Goal: Information Seeking & Learning: Find contact information

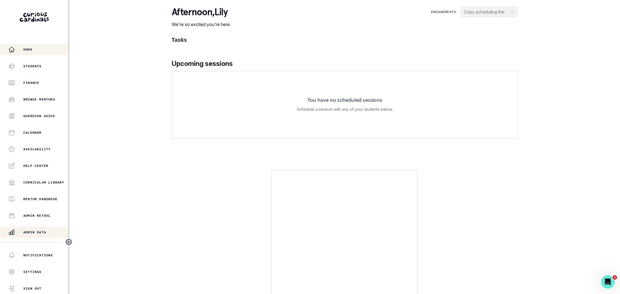
click at [40, 232] on p "Admin Data" at bounding box center [34, 232] width 23 height 4
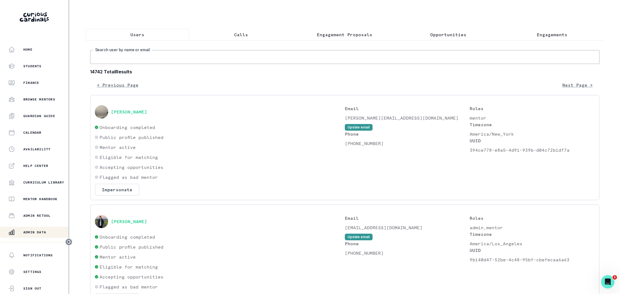
click at [166, 60] on input "Search user by name or email" at bounding box center [344, 57] width 509 height 14
type input "[PERSON_NAME]"
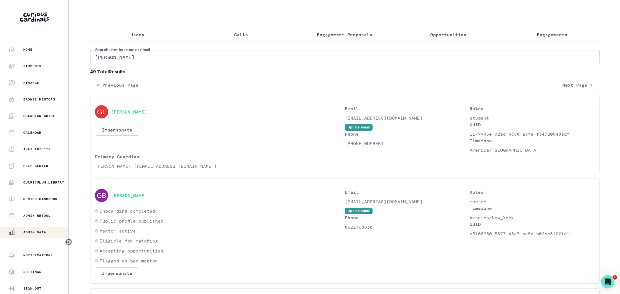
drag, startPoint x: 131, startPoint y: 55, endPoint x: 88, endPoint y: 55, distance: 42.2
paste input "4@[DOMAIN_NAME]"
type input "[EMAIL_ADDRESS][DOMAIN_NAME]"
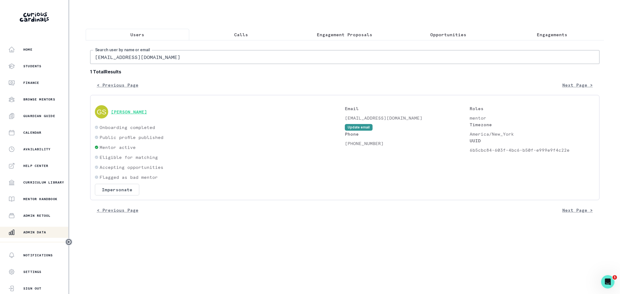
click at [131, 114] on button "[PERSON_NAME]" at bounding box center [129, 112] width 36 height 6
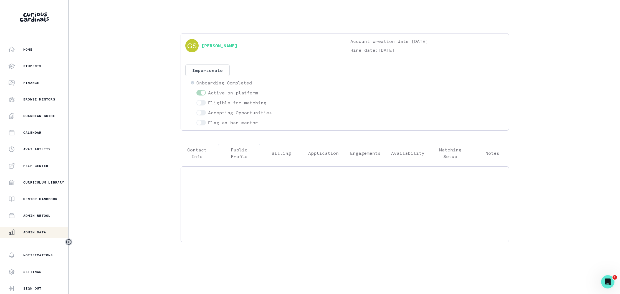
click at [238, 152] on p "Public Profile" at bounding box center [239, 153] width 33 height 13
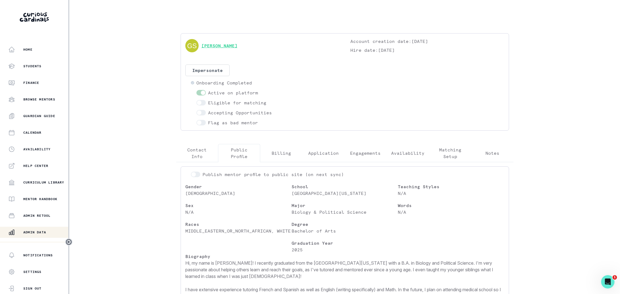
click at [222, 47] on link "[PERSON_NAME]" at bounding box center [219, 45] width 36 height 7
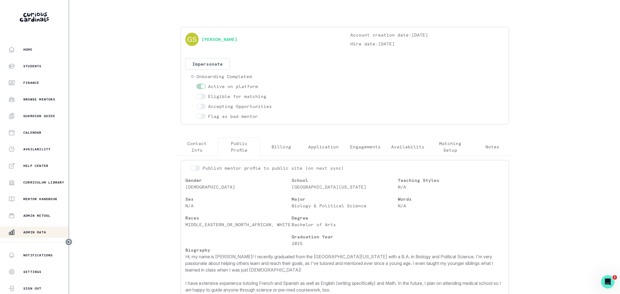
scroll to position [7, 0]
click at [295, 50] on div "[PERSON_NAME] Account creation date: [DATE] Hire date: [DATE] Impersonate Confi…" at bounding box center [344, 75] width 319 height 88
drag, startPoint x: 41, startPoint y: 231, endPoint x: 81, endPoint y: 202, distance: 49.3
click at [41, 231] on p "Admin Data" at bounding box center [34, 232] width 23 height 4
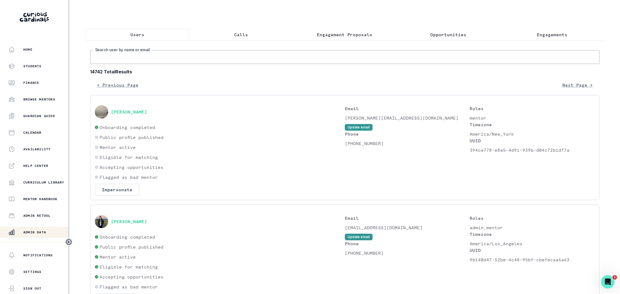
click at [151, 58] on input "Search user by name or email" at bounding box center [344, 57] width 509 height 14
paste input "[EMAIL_ADDRESS][DOMAIN_NAME]"
type input "[EMAIL_ADDRESS][DOMAIN_NAME]"
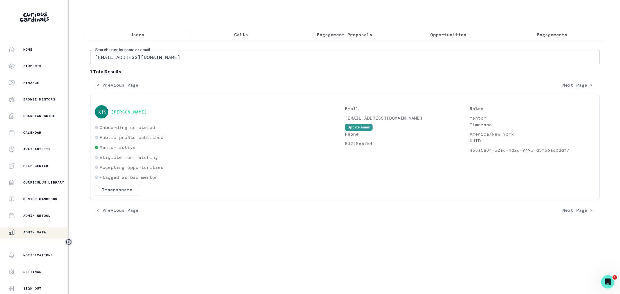
click at [134, 113] on button "[PERSON_NAME]" at bounding box center [129, 112] width 36 height 6
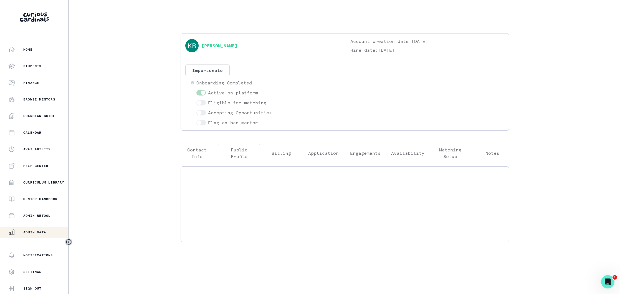
click at [242, 151] on p "Public Profile" at bounding box center [239, 153] width 33 height 13
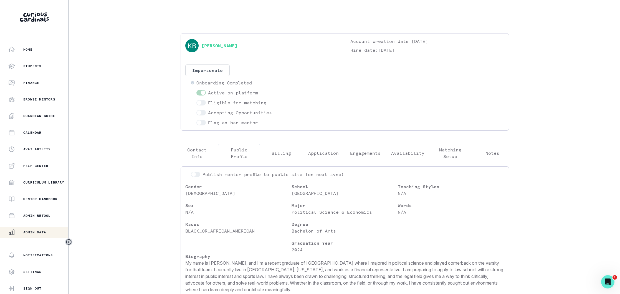
drag, startPoint x: 37, startPoint y: 232, endPoint x: 78, endPoint y: 197, distance: 52.9
click at [37, 232] on p "Admin Data" at bounding box center [34, 232] width 23 height 4
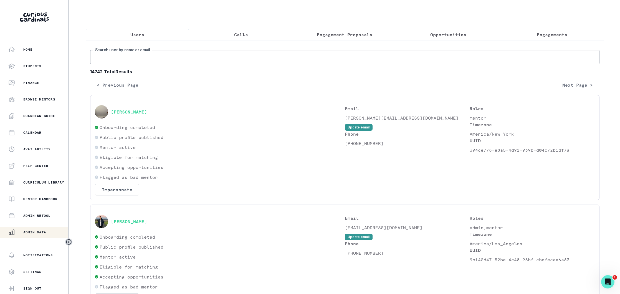
click at [146, 54] on input "Search user by name or email" at bounding box center [344, 57] width 509 height 14
paste input "[EMAIL_ADDRESS][DOMAIN_NAME]"
type input "[EMAIL_ADDRESS][DOMAIN_NAME]"
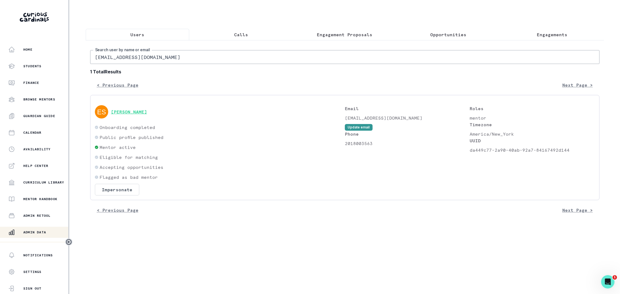
click at [122, 113] on button "[PERSON_NAME]" at bounding box center [129, 112] width 36 height 6
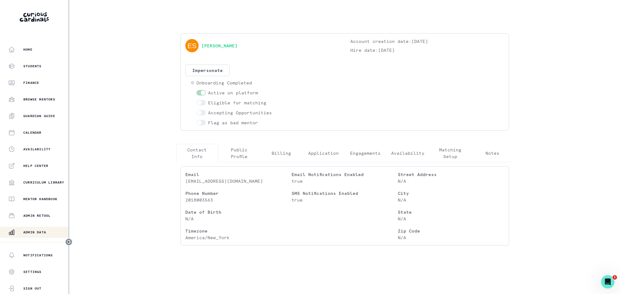
click at [242, 156] on p "Public Profile" at bounding box center [239, 153] width 33 height 13
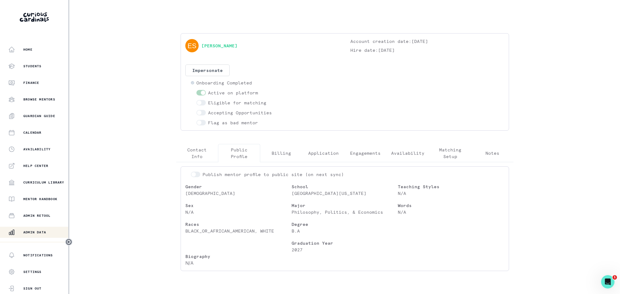
drag, startPoint x: 45, startPoint y: 233, endPoint x: 76, endPoint y: 209, distance: 39.3
click at [45, 233] on p "Admin Data" at bounding box center [34, 232] width 23 height 4
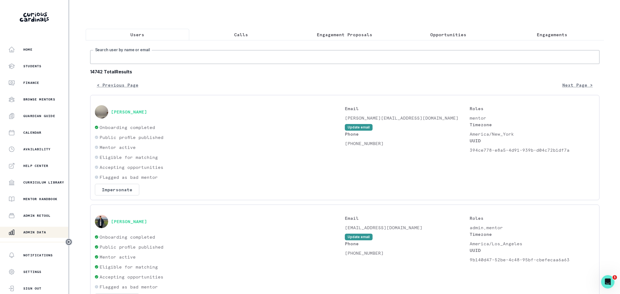
click at [148, 59] on input "Search user by name or email" at bounding box center [344, 57] width 509 height 14
paste input "[EMAIL_ADDRESS][DOMAIN_NAME]"
type input "[EMAIL_ADDRESS][DOMAIN_NAME]"
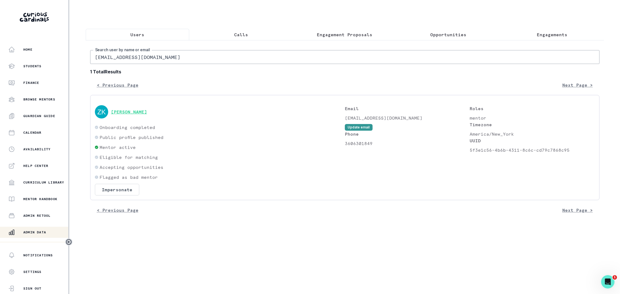
click at [133, 114] on button "[PERSON_NAME]" at bounding box center [129, 112] width 36 height 6
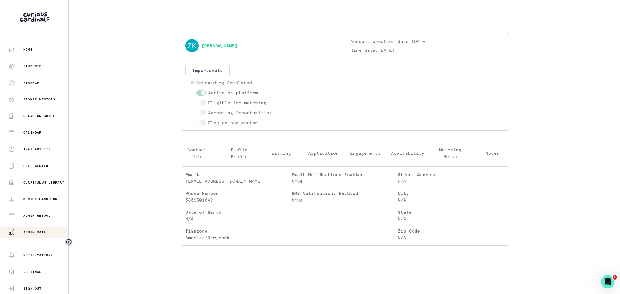
click at [240, 149] on p "Public Profile" at bounding box center [239, 153] width 33 height 13
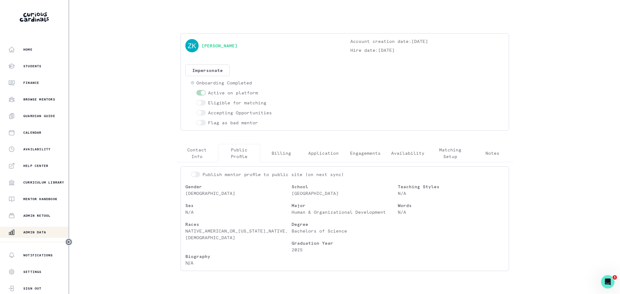
scroll to position [15, 0]
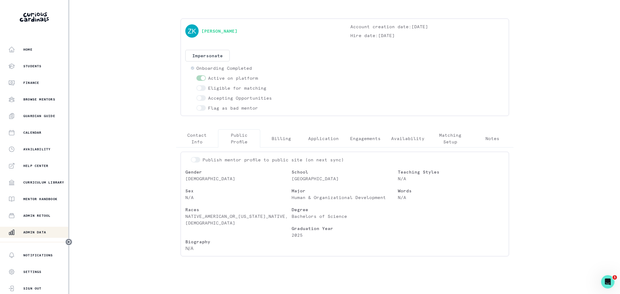
drag, startPoint x: 43, startPoint y: 231, endPoint x: 97, endPoint y: 193, distance: 65.5
click at [45, 229] on button "Admin Data" at bounding box center [34, 232] width 69 height 11
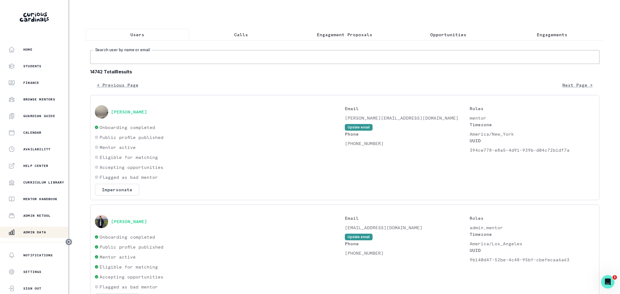
click at [175, 53] on input "Search user by name or email" at bounding box center [344, 57] width 509 height 14
type input "[PERSON_NAME]"
click at [137, 220] on button "[PERSON_NAME]" at bounding box center [129, 222] width 36 height 6
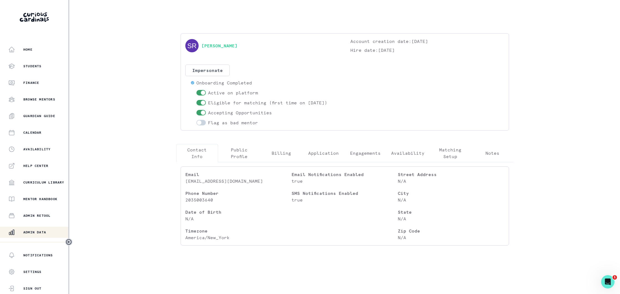
click at [356, 154] on p "Engagements" at bounding box center [365, 153] width 31 height 7
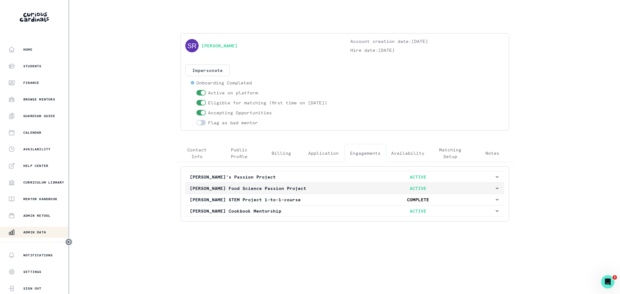
click at [346, 186] on p "ACTIVE" at bounding box center [418, 188] width 152 height 7
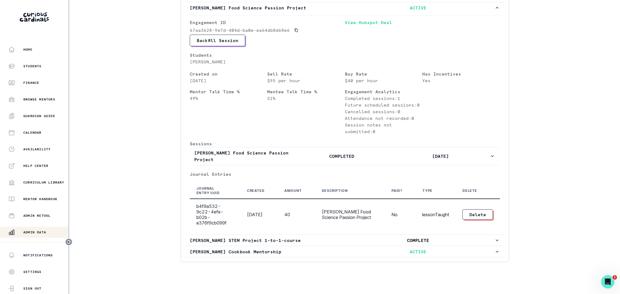
scroll to position [181, 0]
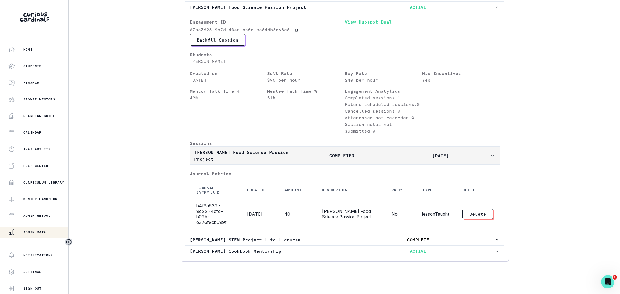
click at [301, 157] on p "COMPLETED" at bounding box center [342, 156] width 98 height 7
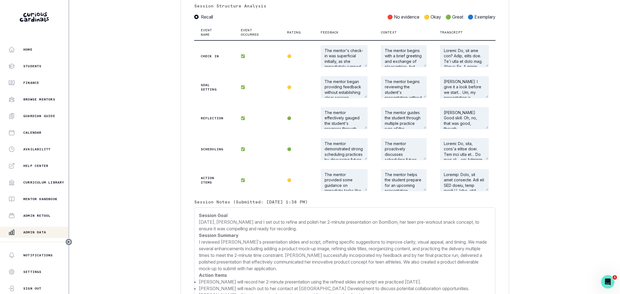
scroll to position [437, 0]
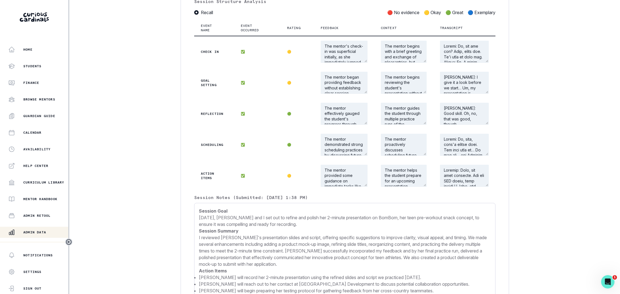
drag, startPoint x: 49, startPoint y: 234, endPoint x: 62, endPoint y: 222, distance: 17.7
click at [49, 233] on div "Admin Data" at bounding box center [38, 232] width 60 height 7
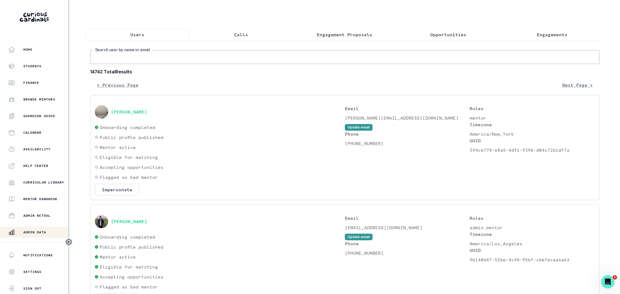
click at [164, 57] on input "Search user by name or email" at bounding box center [344, 57] width 509 height 14
type input "[PERSON_NAME] g"
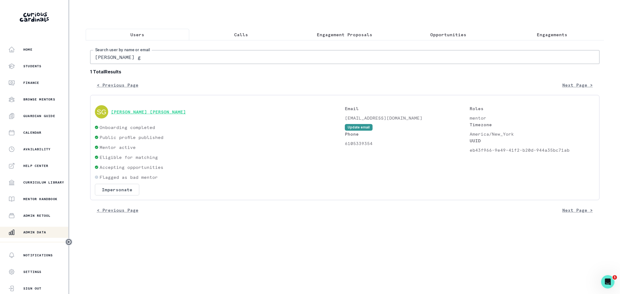
click at [128, 111] on button "[PERSON_NAME] [PERSON_NAME]" at bounding box center [148, 112] width 75 height 6
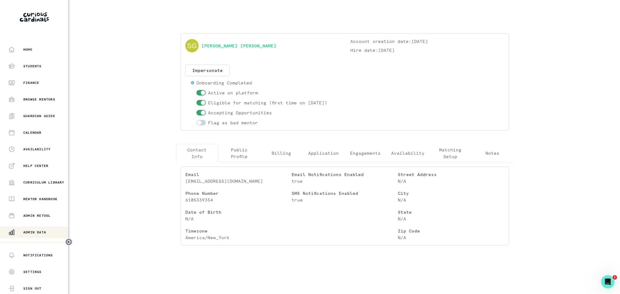
click at [361, 153] on p "Engagements" at bounding box center [365, 153] width 31 height 7
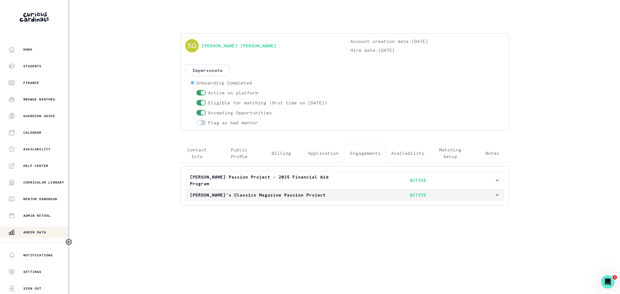
click at [338, 193] on p "[PERSON_NAME]'s Classics Magazine Passion Project" at bounding box center [266, 195] width 152 height 7
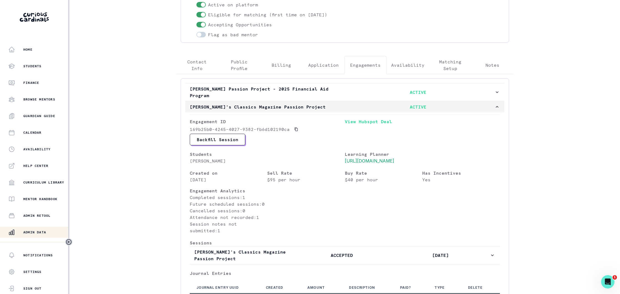
scroll to position [156, 0]
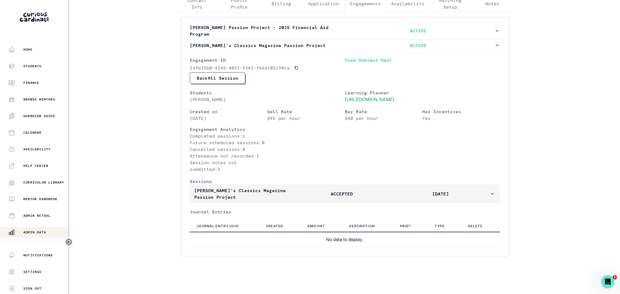
click at [286, 191] on p "[PERSON_NAME]'s Classics Magazine Passion Project" at bounding box center [243, 193] width 98 height 13
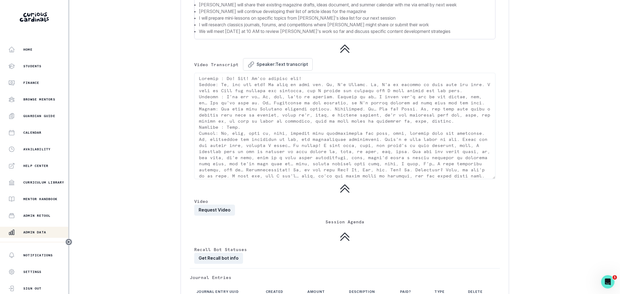
scroll to position [592, 0]
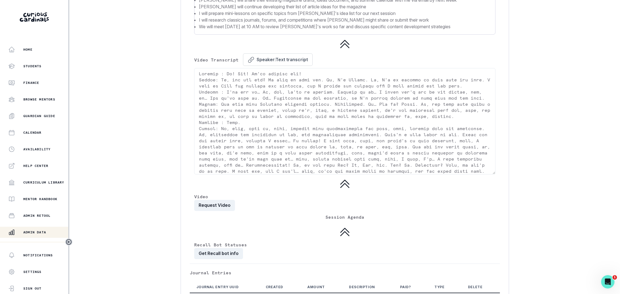
drag, startPoint x: 35, startPoint y: 230, endPoint x: 139, endPoint y: 125, distance: 147.6
click at [36, 228] on button "Admin Data" at bounding box center [34, 232] width 69 height 11
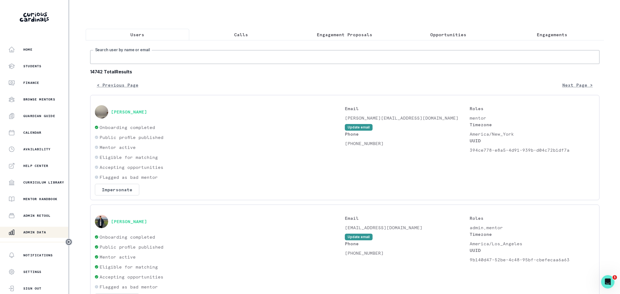
click at [157, 59] on input "Search user by name or email" at bounding box center [344, 57] width 509 height 14
type input "[PERSON_NAME]"
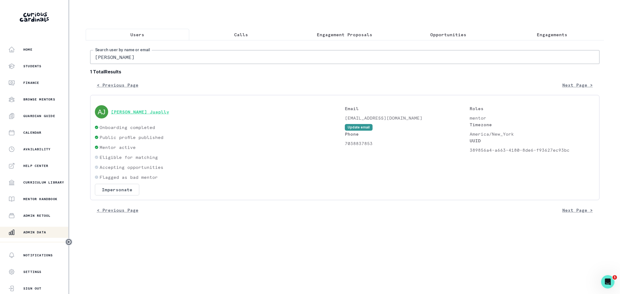
click at [134, 107] on div "[PERSON_NAME] Juaplly" at bounding box center [220, 111] width 250 height 13
click at [134, 109] on button "[PERSON_NAME] Juaplly" at bounding box center [140, 112] width 58 height 6
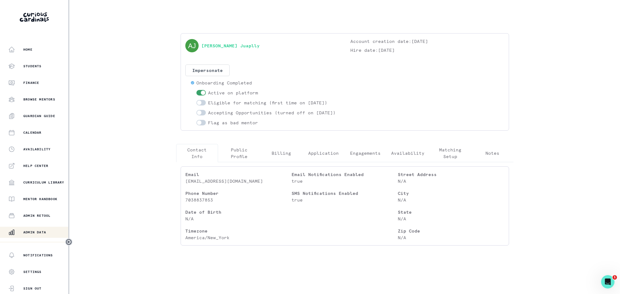
click at [359, 157] on p "Engagements" at bounding box center [365, 153] width 31 height 7
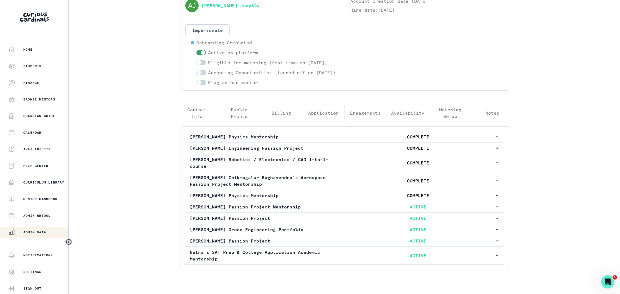
scroll to position [60, 0]
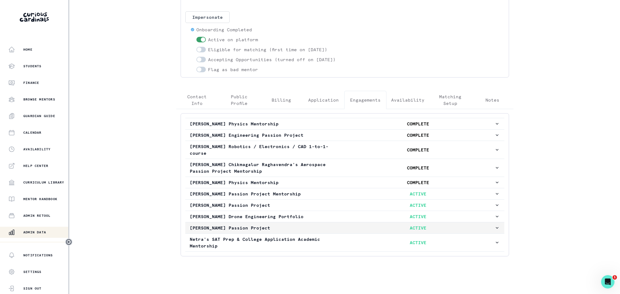
click at [309, 229] on p "[PERSON_NAME] Passion Project" at bounding box center [266, 228] width 152 height 7
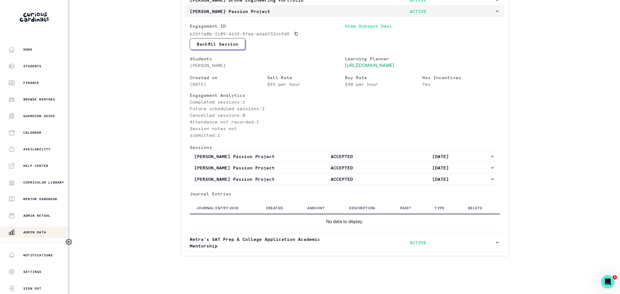
scroll to position [283, 0]
click at [306, 179] on p "ACCEPTED" at bounding box center [342, 179] width 98 height 7
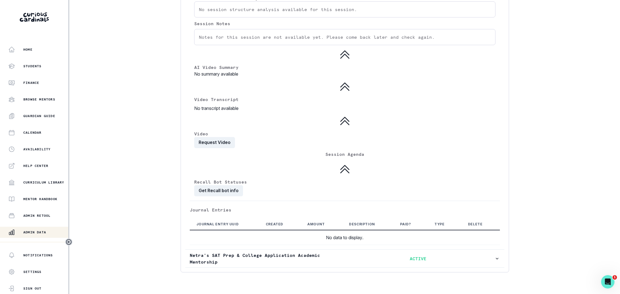
scroll to position [563, 0]
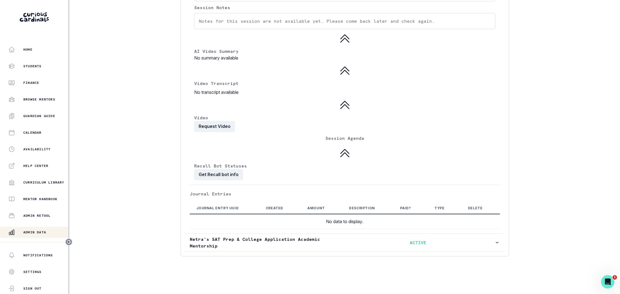
drag, startPoint x: 42, startPoint y: 235, endPoint x: 60, endPoint y: 226, distance: 20.2
click at [42, 235] on div "Admin Data" at bounding box center [38, 232] width 60 height 7
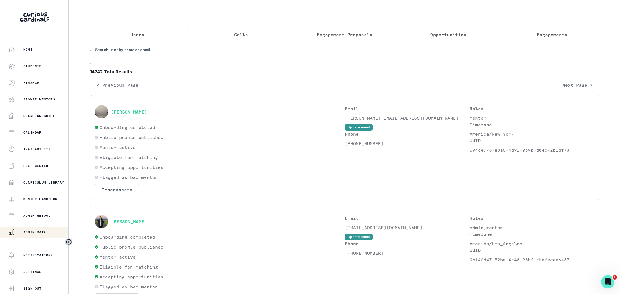
click at [177, 58] on input "Search user by name or email" at bounding box center [344, 57] width 509 height 14
type input "yousuf"
click at [138, 114] on button "[PERSON_NAME]" at bounding box center [129, 112] width 36 height 6
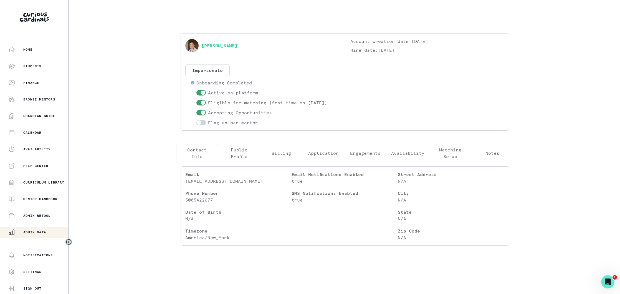
click at [359, 152] on p "Engagements" at bounding box center [365, 153] width 31 height 7
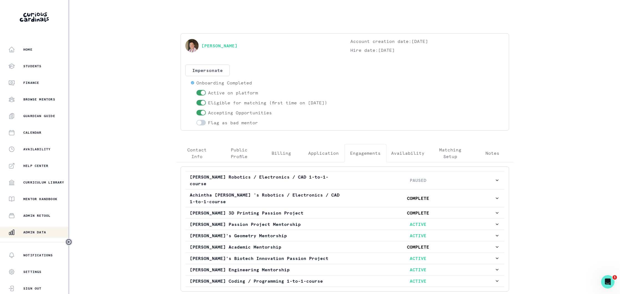
scroll to position [35, 0]
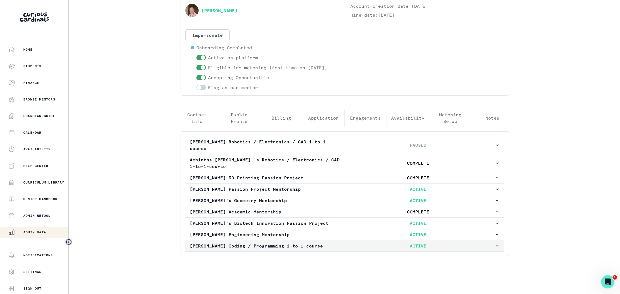
click at [344, 247] on p "ACTIVE" at bounding box center [418, 246] width 152 height 7
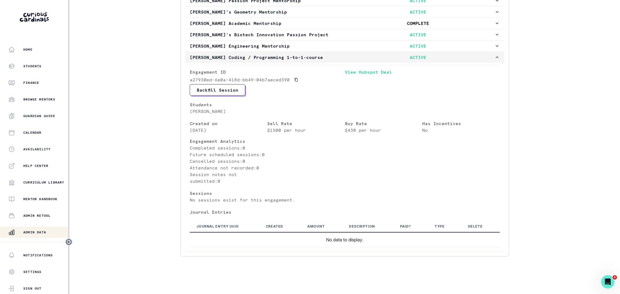
scroll to position [224, 0]
click at [326, 44] on p "[PERSON_NAME] Engineering Mentorship" at bounding box center [266, 45] width 152 height 7
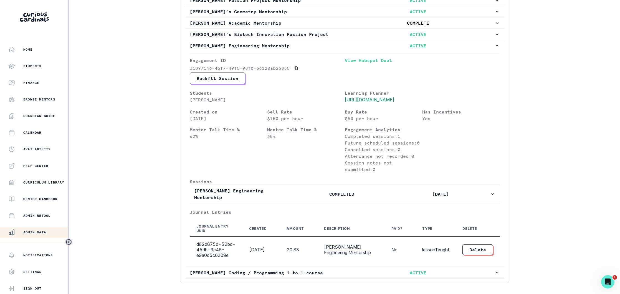
scroll to position [221, 0]
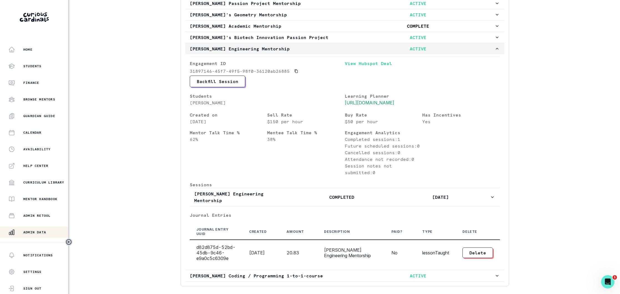
click at [309, 49] on p "[PERSON_NAME] Engineering Mentorship" at bounding box center [266, 48] width 152 height 7
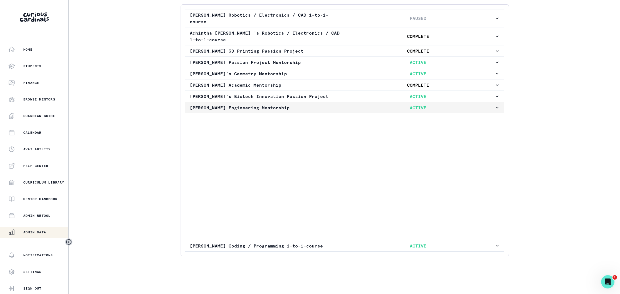
scroll to position [35, 0]
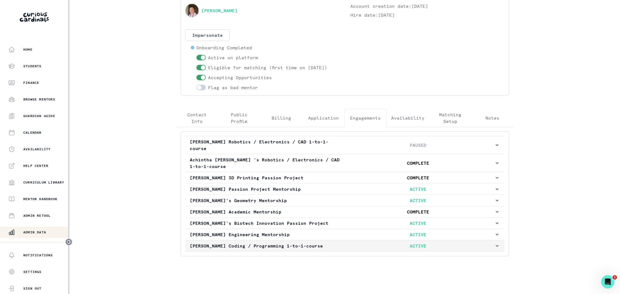
click at [334, 248] on p "[PERSON_NAME] Coding / Programming 1-to-1-course" at bounding box center [266, 246] width 152 height 7
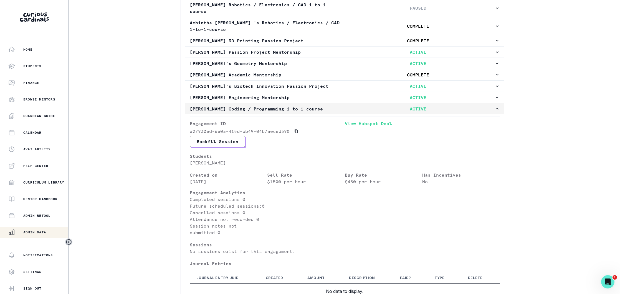
scroll to position [172, 0]
drag, startPoint x: 182, startPoint y: 107, endPoint x: 315, endPoint y: 114, distance: 133.3
click at [315, 114] on div "[PERSON_NAME] Robotics / Electronics / CAD 1-to-1-course PAUSED [PERSON_NAME] '…" at bounding box center [345, 152] width 328 height 314
copy p "[PERSON_NAME] Coding / Programming 1-to-1-course"
drag, startPoint x: 42, startPoint y: 230, endPoint x: 94, endPoint y: 185, distance: 68.2
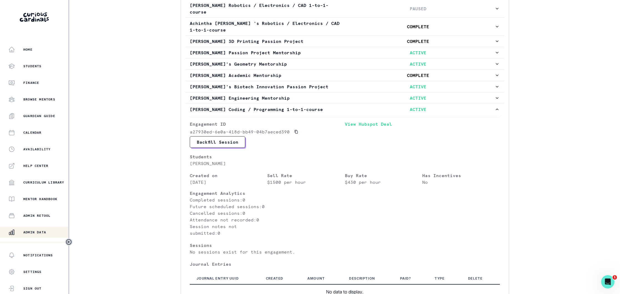
click at [45, 227] on button "Admin Data" at bounding box center [34, 232] width 69 height 11
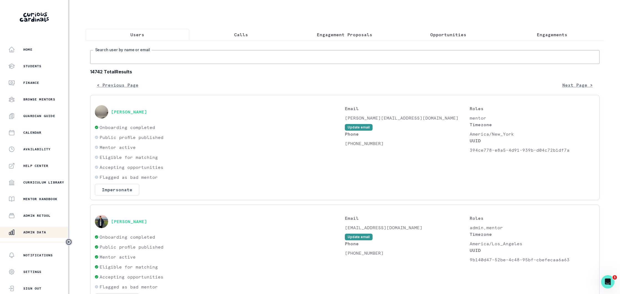
click at [149, 53] on input "Search user by name or email" at bounding box center [344, 57] width 509 height 14
type input "[PERSON_NAME] se"
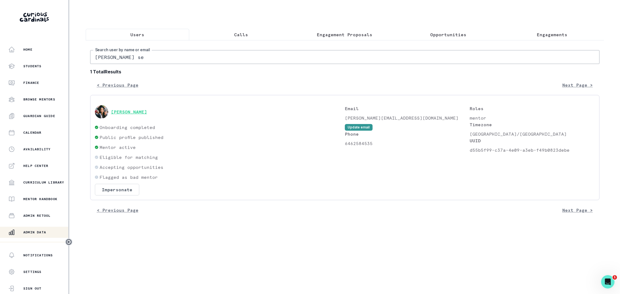
click at [126, 110] on button "[PERSON_NAME]" at bounding box center [129, 112] width 36 height 6
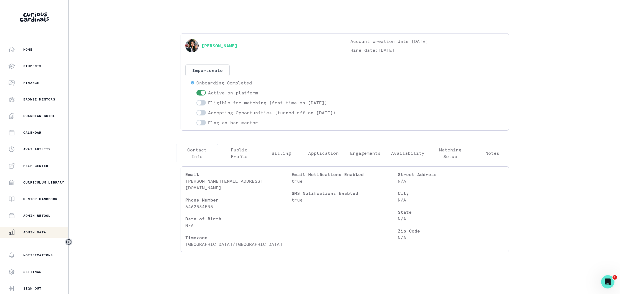
click at [350, 159] on button "Engagements" at bounding box center [365, 153] width 42 height 18
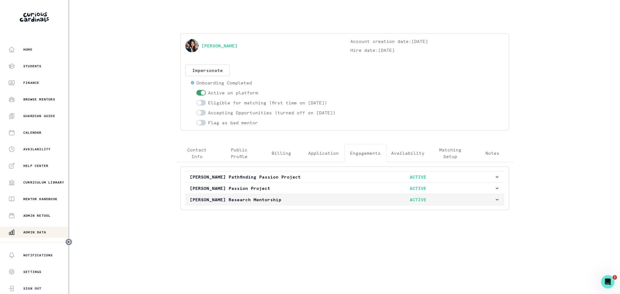
click at [299, 203] on p "[PERSON_NAME] Research Mentorship" at bounding box center [266, 200] width 152 height 7
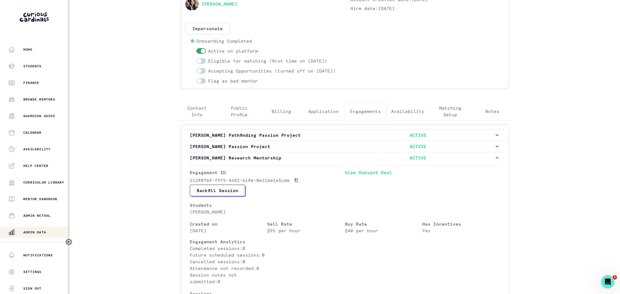
scroll to position [42, 0]
drag, startPoint x: 181, startPoint y: 165, endPoint x: 283, endPoint y: 166, distance: 101.5
click at [283, 166] on div "[PERSON_NAME] Pathfinding Passion Project ACTIVE [PERSON_NAME] Passion Project …" at bounding box center [345, 241] width 328 height 233
copy p "[PERSON_NAME] Research Mentorship"
drag, startPoint x: 32, startPoint y: 231, endPoint x: 74, endPoint y: 209, distance: 47.5
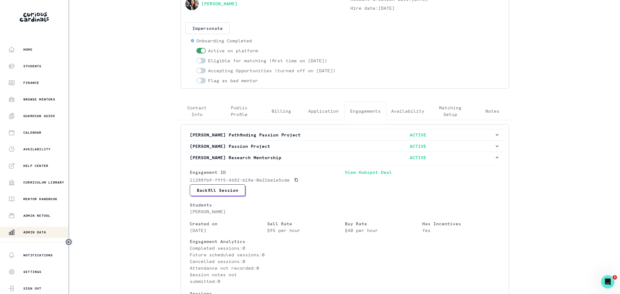
click at [32, 231] on p "Admin Data" at bounding box center [34, 232] width 23 height 4
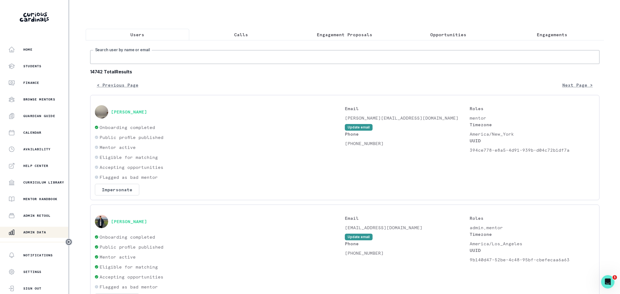
click at [148, 55] on input "Search user by name or email" at bounding box center [344, 57] width 509 height 14
type input "[PERSON_NAME] co"
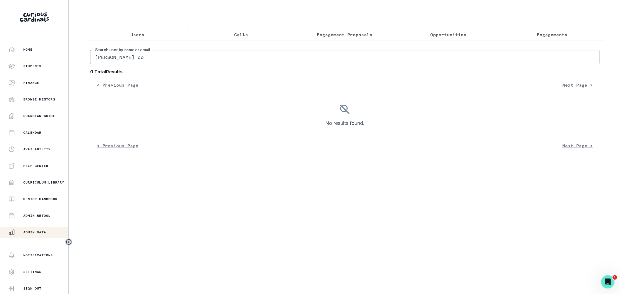
click at [181, 55] on input "[PERSON_NAME] co" at bounding box center [344, 57] width 509 height 14
type input "[PERSON_NAME]"
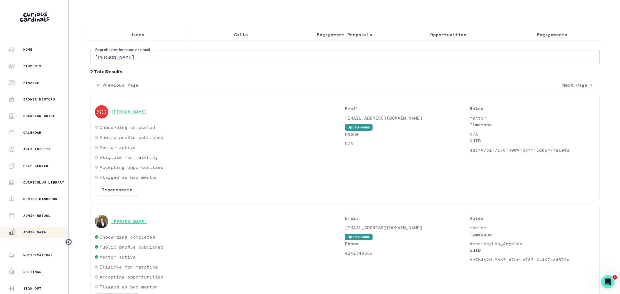
click at [132, 223] on button "[PERSON_NAME]" at bounding box center [129, 222] width 36 height 6
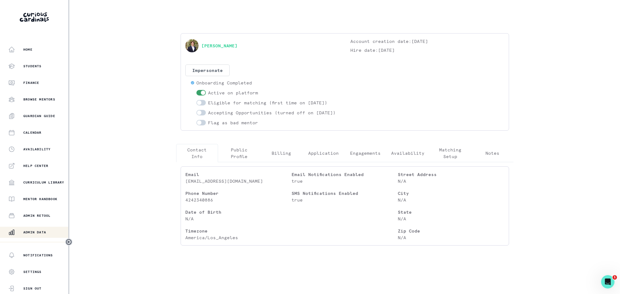
click at [368, 157] on p "Engagements" at bounding box center [365, 153] width 31 height 7
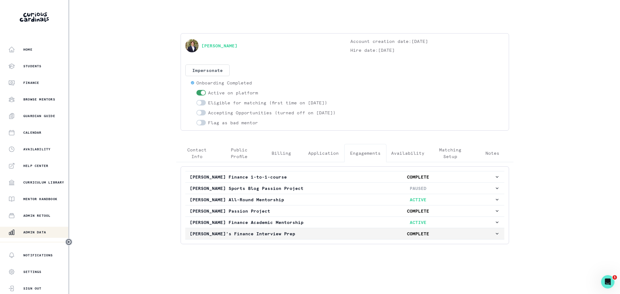
click at [308, 237] on p "[PERSON_NAME]'s Finance Interview Prep" at bounding box center [266, 234] width 152 height 7
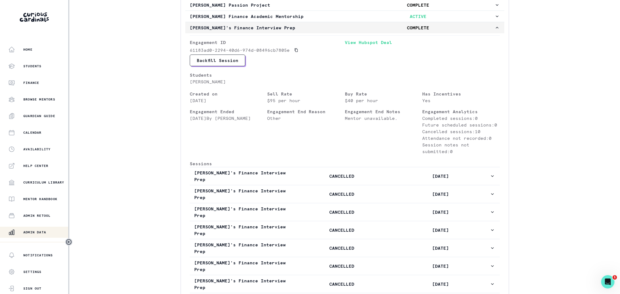
scroll to position [207, 0]
drag, startPoint x: 50, startPoint y: 229, endPoint x: 86, endPoint y: 197, distance: 47.9
click at [51, 228] on button "Admin Data" at bounding box center [34, 232] width 69 height 11
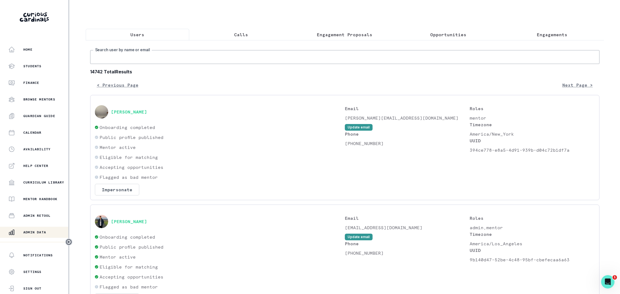
click at [163, 56] on input "Search user by name or email" at bounding box center [344, 57] width 509 height 14
type input "[PERSON_NAME]"
click at [133, 223] on button "[PERSON_NAME]" at bounding box center [129, 222] width 36 height 6
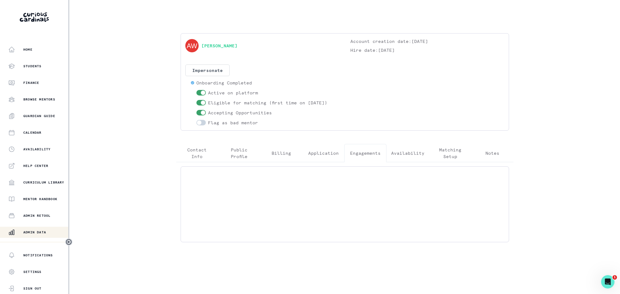
click at [357, 155] on p "Engagements" at bounding box center [365, 153] width 31 height 7
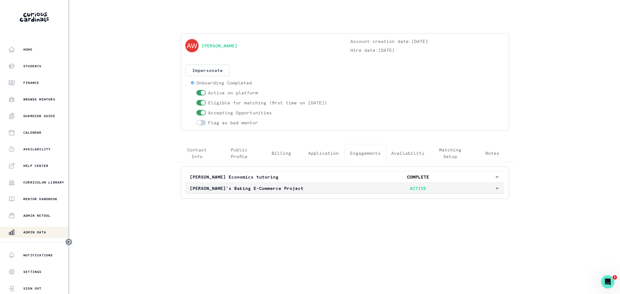
click at [319, 189] on p "[PERSON_NAME]'s Baking E-Commerce Project" at bounding box center [266, 188] width 152 height 7
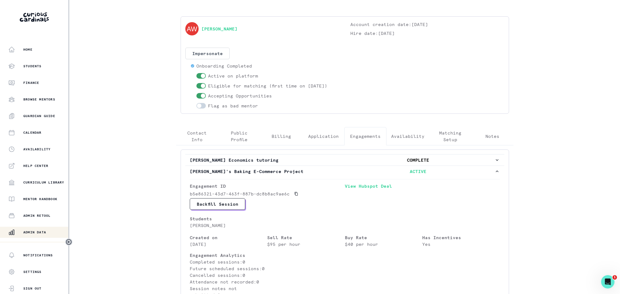
scroll to position [12, 0]
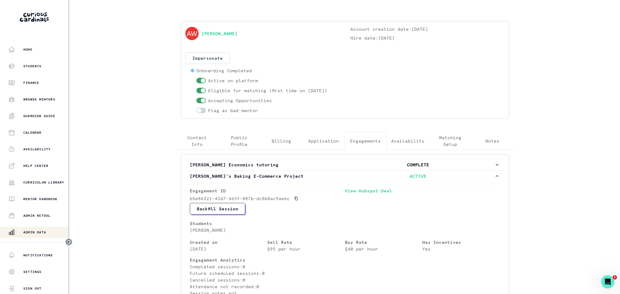
drag, startPoint x: 202, startPoint y: 145, endPoint x: 220, endPoint y: 166, distance: 28.1
click at [202, 145] on button "Contact Info" at bounding box center [197, 141] width 42 height 18
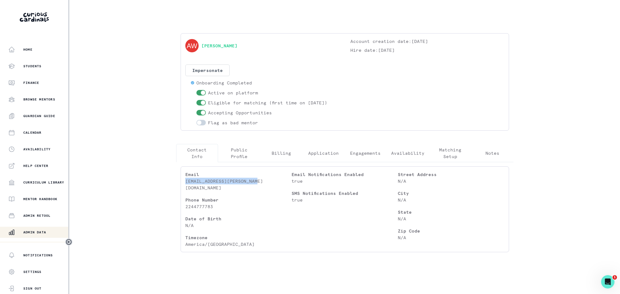
drag, startPoint x: 261, startPoint y: 182, endPoint x: 185, endPoint y: 182, distance: 76.5
click at [185, 183] on p "[EMAIL_ADDRESS][PERSON_NAME][DOMAIN_NAME]" at bounding box center [238, 184] width 106 height 13
copy p "[EMAIL_ADDRESS][PERSON_NAME][DOMAIN_NAME]"
drag, startPoint x: 32, startPoint y: 233, endPoint x: 87, endPoint y: 193, distance: 68.2
click at [34, 231] on p "Admin Data" at bounding box center [34, 232] width 23 height 4
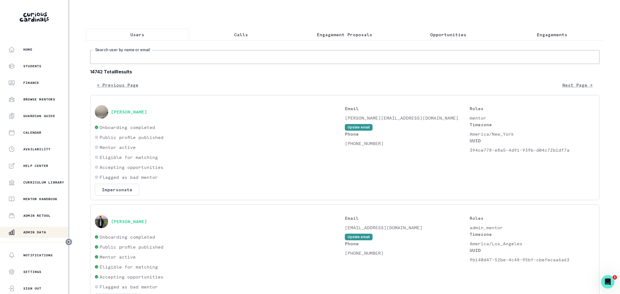
click at [161, 57] on input "Search user by name or email" at bounding box center [344, 57] width 509 height 14
type input "[DEMOGRAPHIC_DATA][PERSON_NAME]"
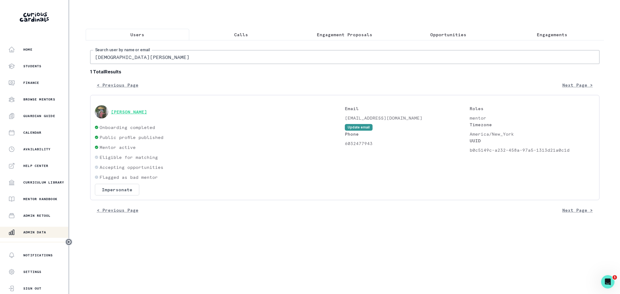
click at [138, 112] on button "[PERSON_NAME]" at bounding box center [129, 112] width 36 height 6
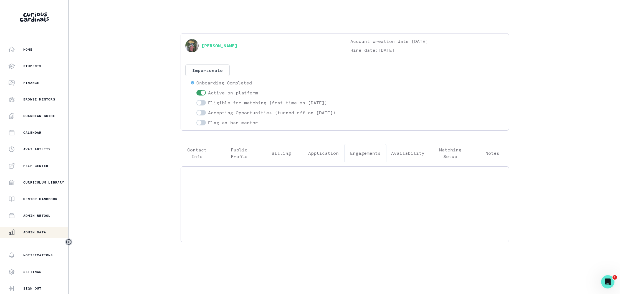
click at [360, 157] on p "Engagements" at bounding box center [365, 153] width 31 height 7
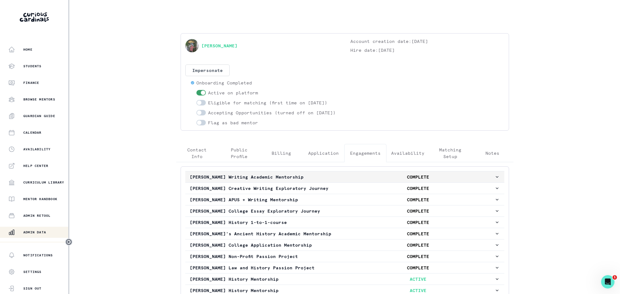
scroll to position [51, 0]
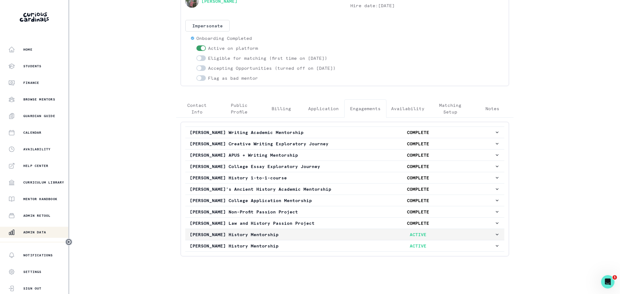
click at [301, 230] on button "[PERSON_NAME] History Mentorship ACTIVE" at bounding box center [344, 234] width 319 height 11
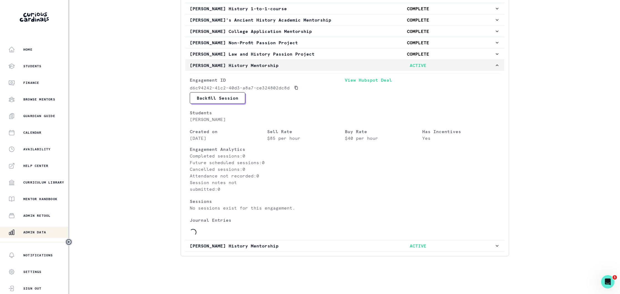
scroll to position [240, 0]
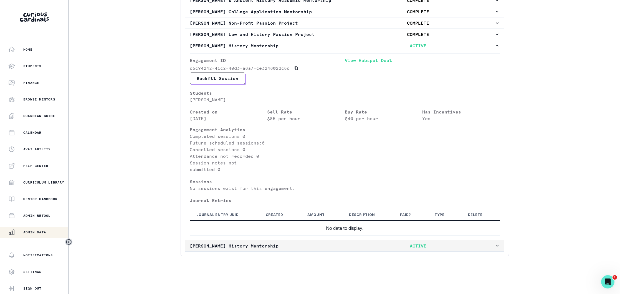
click at [284, 248] on p "[PERSON_NAME] History Mentorship" at bounding box center [266, 246] width 152 height 7
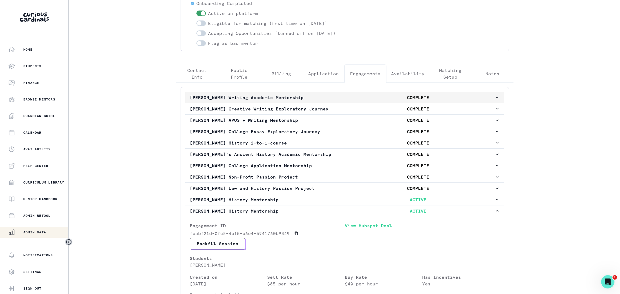
scroll to position [76, 0]
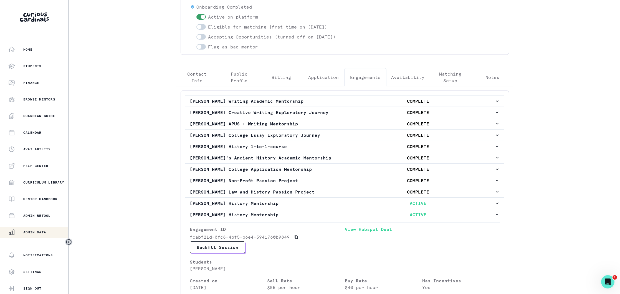
drag, startPoint x: 195, startPoint y: 85, endPoint x: 214, endPoint y: 132, distance: 50.6
click at [195, 85] on div "[PERSON_NAME] Account creation date: [DATE] Hire date: [DATE] Impersonate Confi…" at bounding box center [345, 188] width 346 height 462
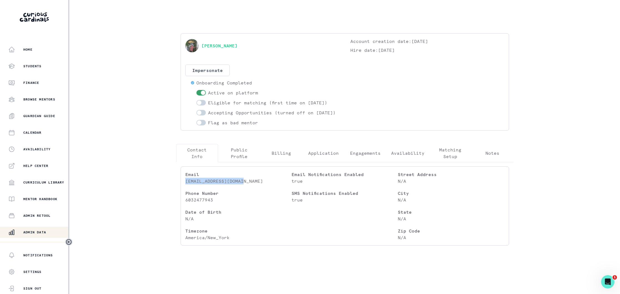
drag, startPoint x: 247, startPoint y: 189, endPoint x: 186, endPoint y: 190, distance: 61.9
click at [186, 185] on p "[EMAIL_ADDRESS][DOMAIN_NAME]" at bounding box center [238, 181] width 106 height 7
copy p "[EMAIL_ADDRESS][DOMAIN_NAME]"
drag, startPoint x: 37, startPoint y: 234, endPoint x: 50, endPoint y: 217, distance: 21.8
click at [38, 233] on p "Admin Data" at bounding box center [34, 232] width 23 height 4
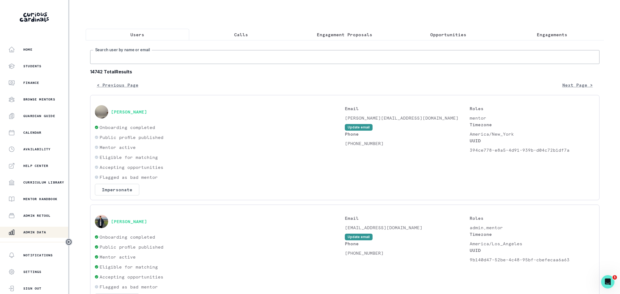
click at [154, 59] on input "Search user by name or email" at bounding box center [344, 57] width 509 height 14
type input "hamzeh"
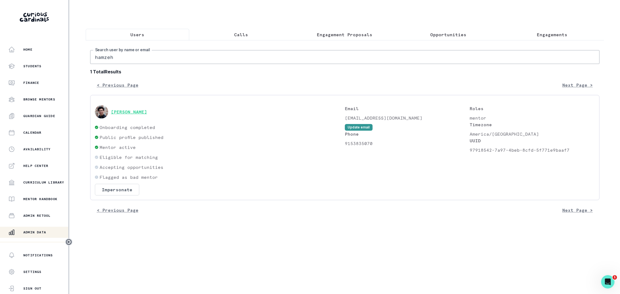
click at [128, 110] on button "[PERSON_NAME]" at bounding box center [129, 112] width 36 height 6
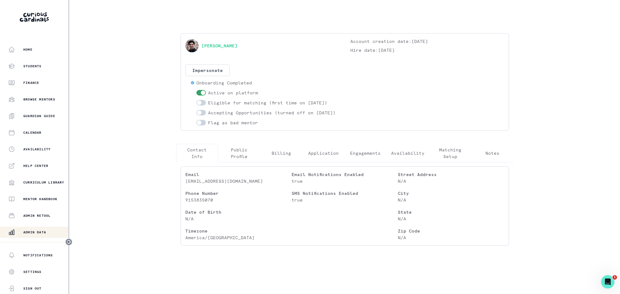
click at [362, 157] on p "Engagements" at bounding box center [365, 153] width 31 height 7
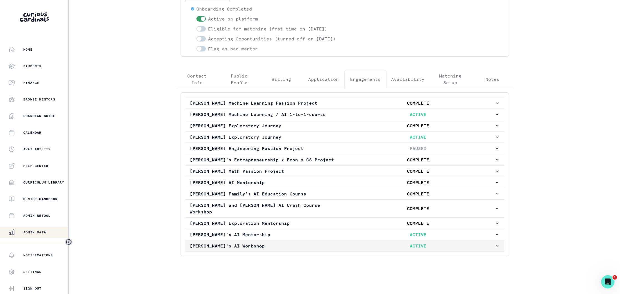
click at [293, 243] on p "[PERSON_NAME]'s AI Workshop" at bounding box center [266, 246] width 152 height 7
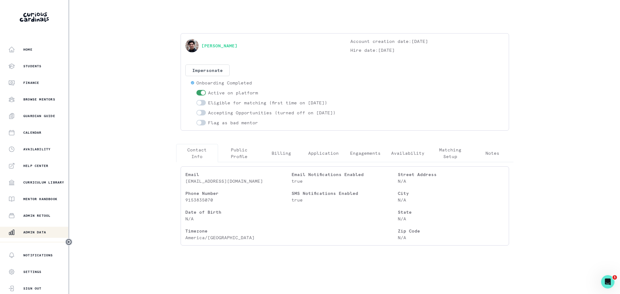
drag, startPoint x: 198, startPoint y: 52, endPoint x: 220, endPoint y: 111, distance: 63.1
click at [198, 53] on div "[PERSON_NAME] Account creation date: [DATE] Hire date: [DATE] Impersonate Confi…" at bounding box center [345, 141] width 346 height 217
drag, startPoint x: 251, startPoint y: 189, endPoint x: 185, endPoint y: 191, distance: 66.0
click at [185, 191] on div "Email [EMAIL_ADDRESS][DOMAIN_NAME] Phone Number [PHONE_NUMBER] Date of Birth N/…" at bounding box center [345, 206] width 328 height 79
copy p "[EMAIL_ADDRESS][DOMAIN_NAME]"
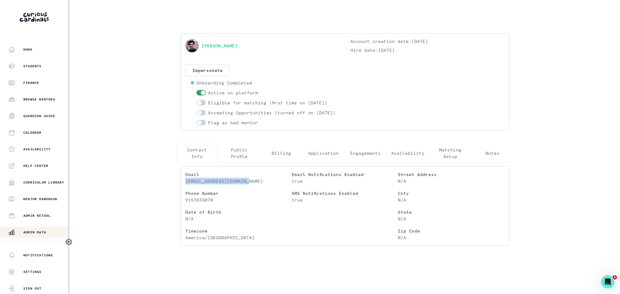
click at [35, 233] on p "Admin Data" at bounding box center [34, 232] width 23 height 4
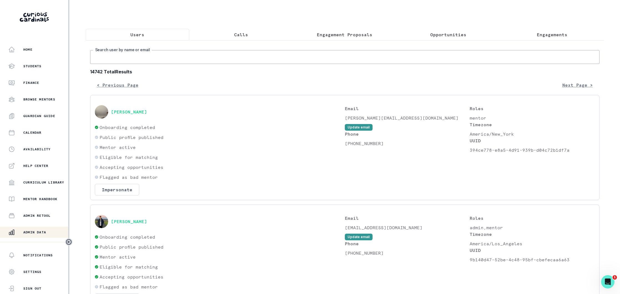
click at [208, 59] on input "Search user by name or email" at bounding box center [344, 57] width 509 height 14
type input "[PERSON_NAME]"
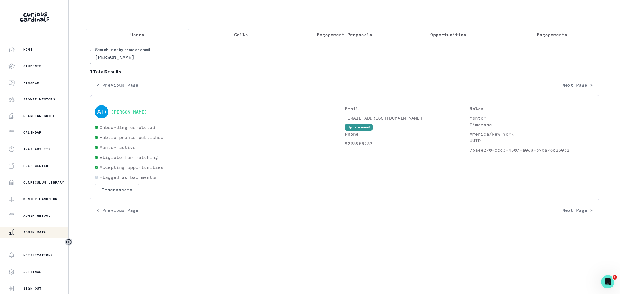
click at [139, 111] on button "[PERSON_NAME]" at bounding box center [129, 112] width 36 height 6
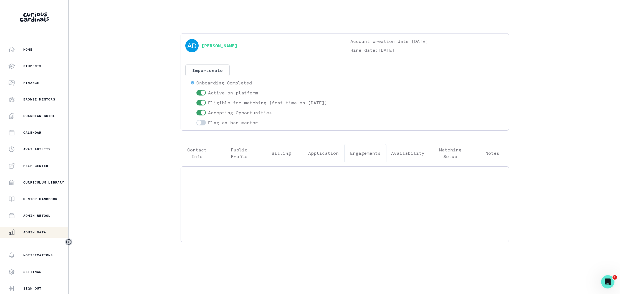
click at [361, 150] on p "Engagements" at bounding box center [365, 153] width 31 height 7
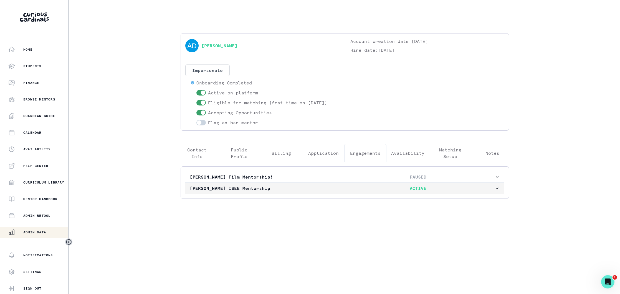
click at [309, 191] on p "[PERSON_NAME] ISEE Mentorship" at bounding box center [266, 188] width 152 height 7
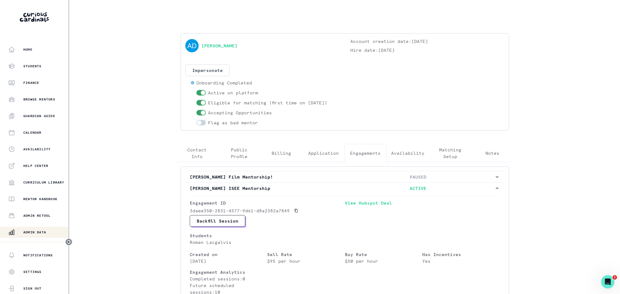
click at [197, 160] on button "Contact Info" at bounding box center [197, 153] width 42 height 18
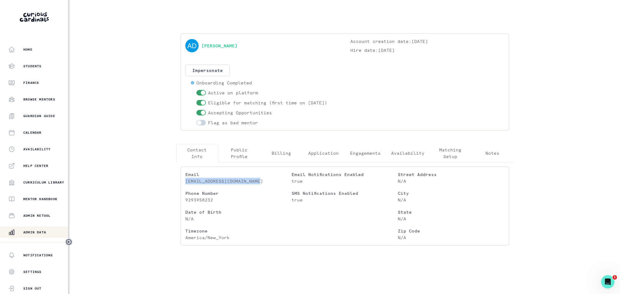
drag, startPoint x: 261, startPoint y: 182, endPoint x: 186, endPoint y: 184, distance: 75.5
click at [186, 184] on p "[EMAIL_ADDRESS][DOMAIN_NAME]" at bounding box center [238, 181] width 106 height 7
copy p "[EMAIL_ADDRESS][DOMAIN_NAME]"
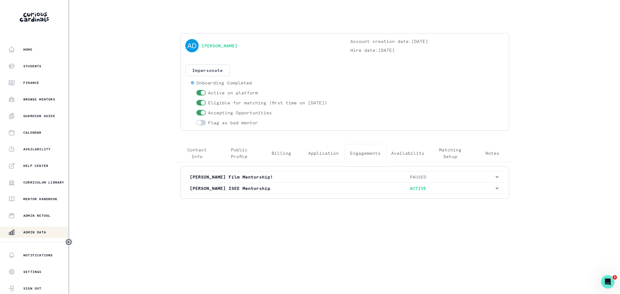
click at [364, 157] on button "Engagements" at bounding box center [365, 153] width 42 height 18
click at [335, 191] on p "[PERSON_NAME] ISEE Mentorship" at bounding box center [266, 188] width 152 height 7
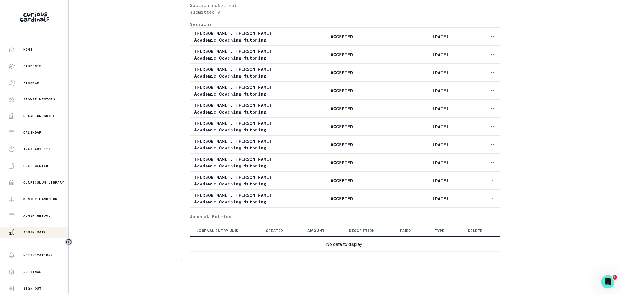
scroll to position [312, 0]
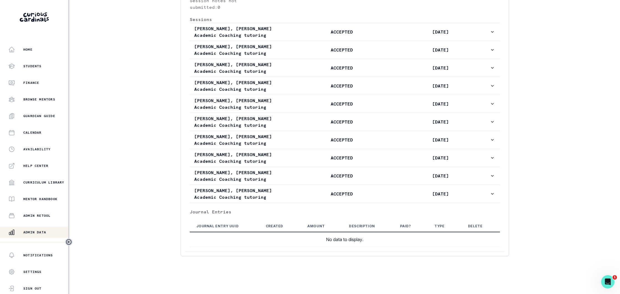
drag, startPoint x: 34, startPoint y: 229, endPoint x: 47, endPoint y: 222, distance: 15.3
click at [35, 229] on button "Admin Data" at bounding box center [34, 232] width 69 height 11
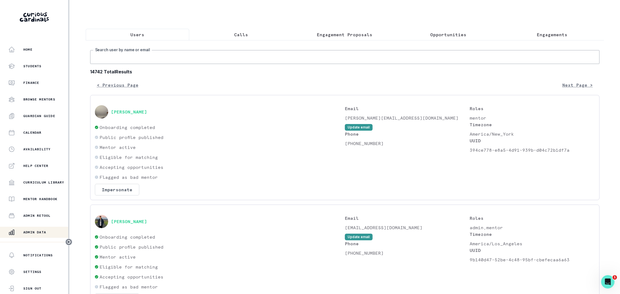
click at [176, 61] on input "Search user by name or email" at bounding box center [344, 57] width 509 height 14
type input "[PERSON_NAME]"
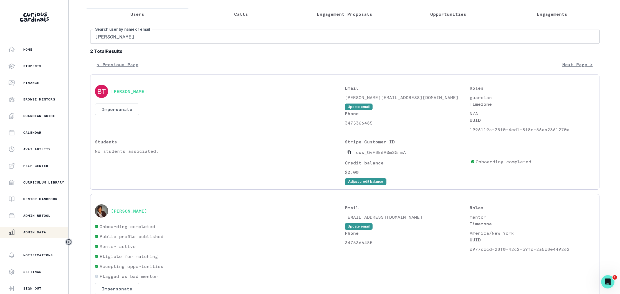
scroll to position [52, 0]
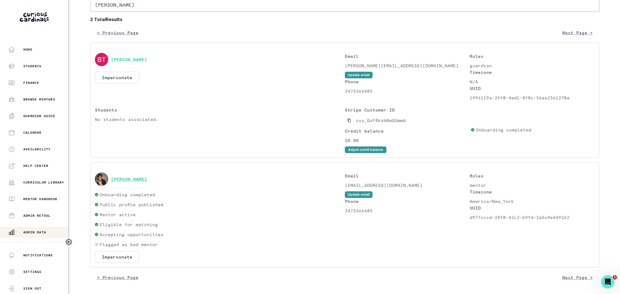
click at [143, 177] on button "[PERSON_NAME]" at bounding box center [129, 180] width 36 height 6
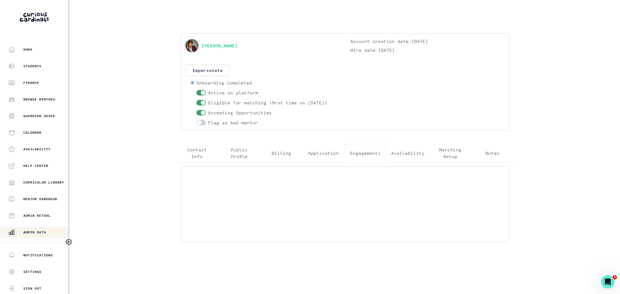
click at [357, 154] on p "Engagements" at bounding box center [365, 153] width 31 height 7
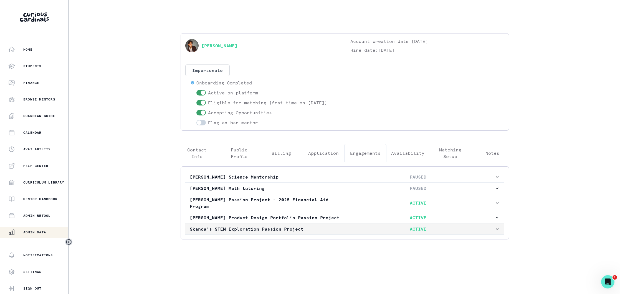
click at [321, 230] on p "Skanda's STEM Exploration Passion Project" at bounding box center [266, 229] width 152 height 7
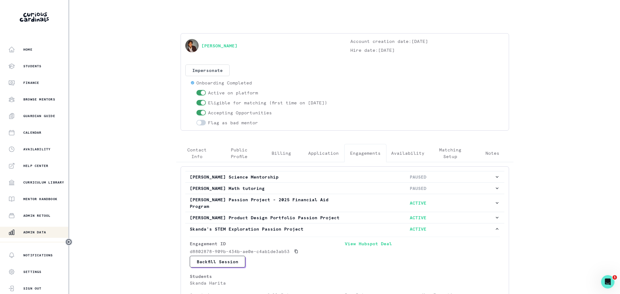
click at [197, 147] on button "Contact Info" at bounding box center [197, 153] width 42 height 18
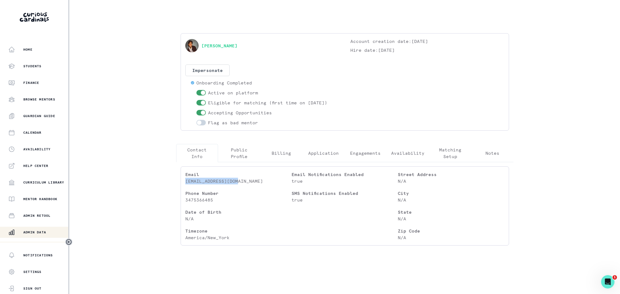
drag, startPoint x: 241, startPoint y: 184, endPoint x: 184, endPoint y: 184, distance: 56.6
click at [184, 184] on div "Email [EMAIL_ADDRESS][DOMAIN_NAME] Phone Number [PHONE_NUMBER] Date of Birth N/…" at bounding box center [345, 206] width 328 height 79
copy p "[EMAIL_ADDRESS][DOMAIN_NAME]"
click at [43, 227] on div "Home Students Finance Browse Mentors Guardian Guide Calendar Availability Help …" at bounding box center [34, 143] width 68 height 198
drag, startPoint x: 28, startPoint y: 232, endPoint x: 96, endPoint y: 201, distance: 75.1
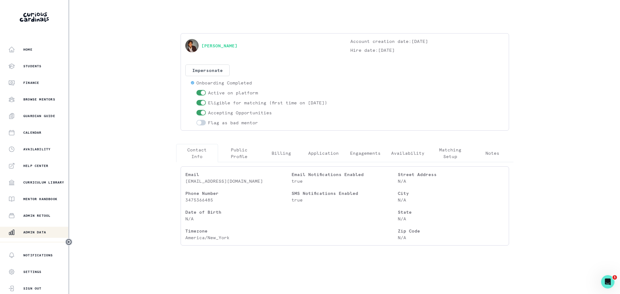
click at [30, 231] on p "Admin Data" at bounding box center [34, 232] width 23 height 4
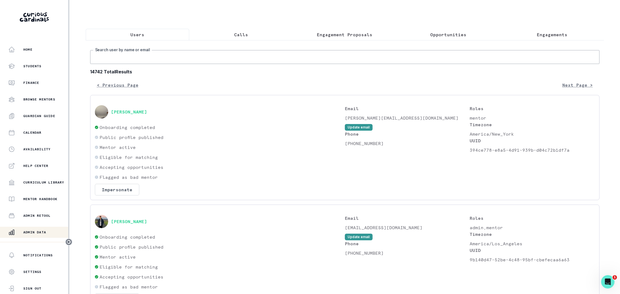
click at [204, 59] on input "Search user by name or email" at bounding box center [344, 57] width 509 height 14
type input "[PERSON_NAME]"
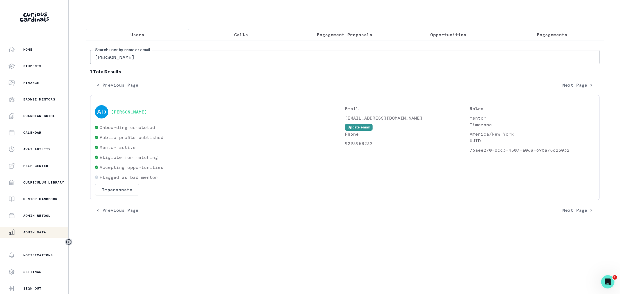
click at [147, 114] on button "[PERSON_NAME]" at bounding box center [129, 112] width 36 height 6
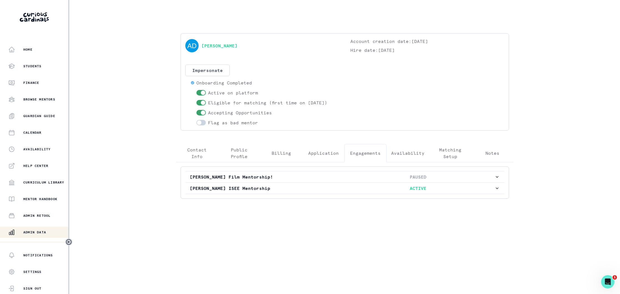
click at [361, 149] on button "Engagements" at bounding box center [365, 153] width 42 height 18
click at [330, 187] on p "[PERSON_NAME] ISEE Mentorship" at bounding box center [266, 188] width 152 height 7
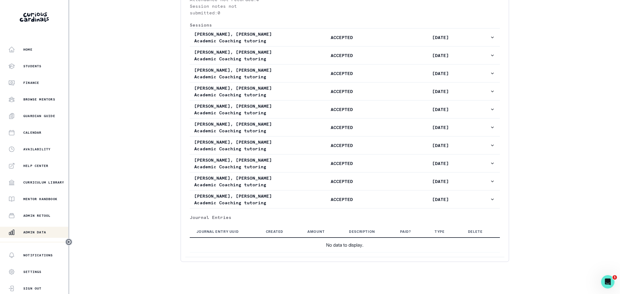
scroll to position [304, 0]
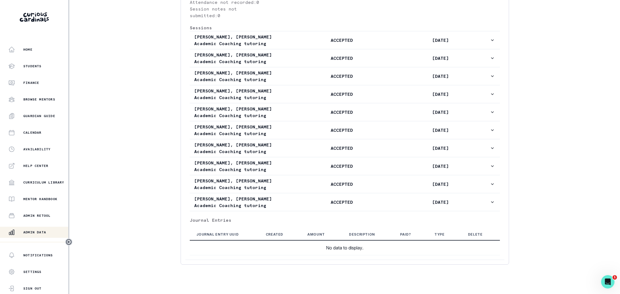
drag, startPoint x: 31, startPoint y: 235, endPoint x: 60, endPoint y: 226, distance: 29.5
click at [31, 235] on p "Admin Data" at bounding box center [34, 232] width 23 height 4
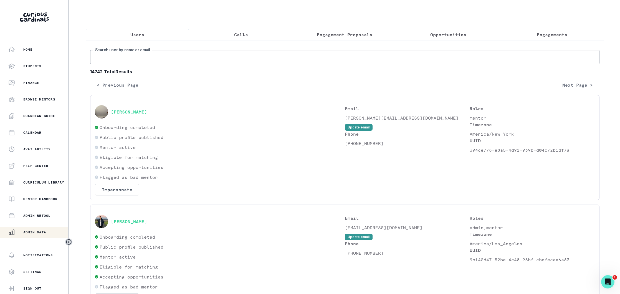
click at [194, 61] on input "Search user by name or email" at bounding box center [344, 57] width 509 height 14
type input "[PERSON_NAME]"
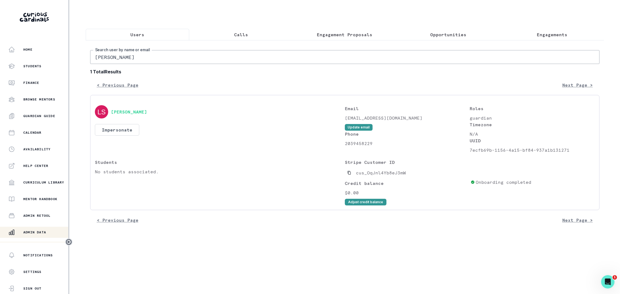
click at [141, 57] on input "[PERSON_NAME]" at bounding box center [344, 57] width 509 height 14
type input "lauren sc"
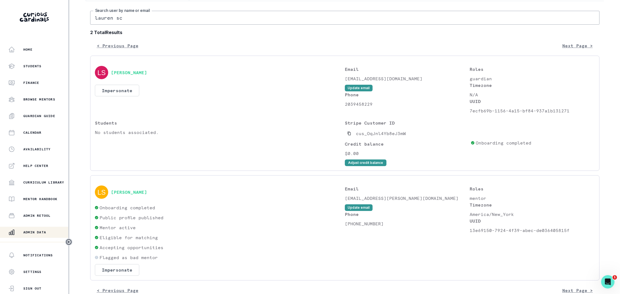
scroll to position [52, 0]
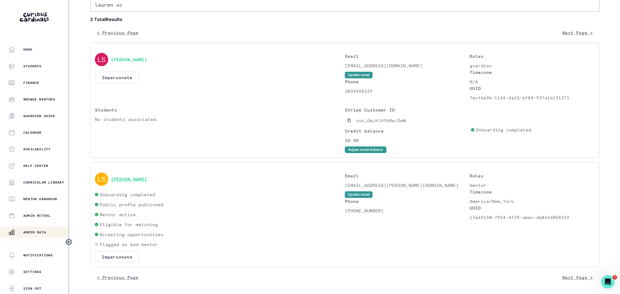
click at [133, 179] on button "[PERSON_NAME]" at bounding box center [129, 180] width 36 height 6
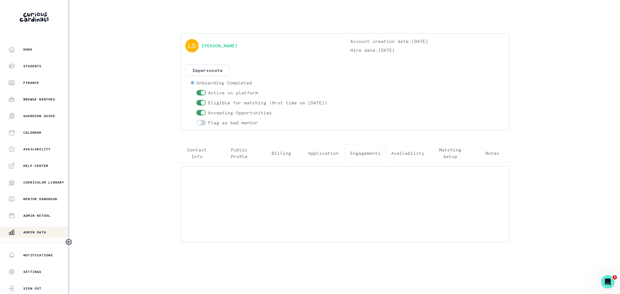
click at [363, 155] on p "Engagements" at bounding box center [365, 153] width 31 height 7
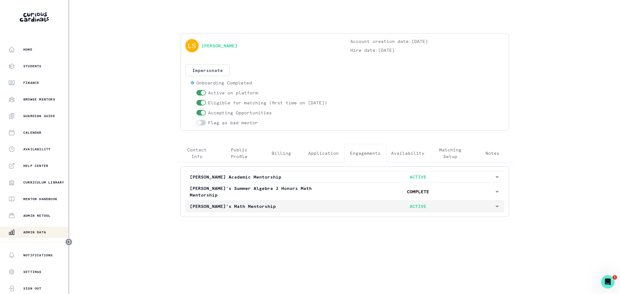
click at [299, 203] on p "[PERSON_NAME]'s Math Mentorship" at bounding box center [266, 206] width 152 height 7
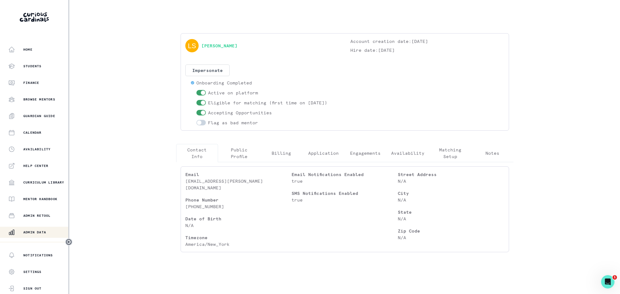
drag, startPoint x: 197, startPoint y: 156, endPoint x: 228, endPoint y: 220, distance: 70.8
click at [197, 156] on p "Contact Info" at bounding box center [197, 153] width 33 height 13
drag, startPoint x: 244, startPoint y: 183, endPoint x: 184, endPoint y: 184, distance: 60.2
click at [184, 184] on div "Email [EMAIL_ADDRESS][PERSON_NAME][DOMAIN_NAME] Phone Number [PHONE_NUMBER] Dat…" at bounding box center [345, 210] width 328 height 86
copy p "[EMAIL_ADDRESS][PERSON_NAME][DOMAIN_NAME]"
